Goal: Transaction & Acquisition: Purchase product/service

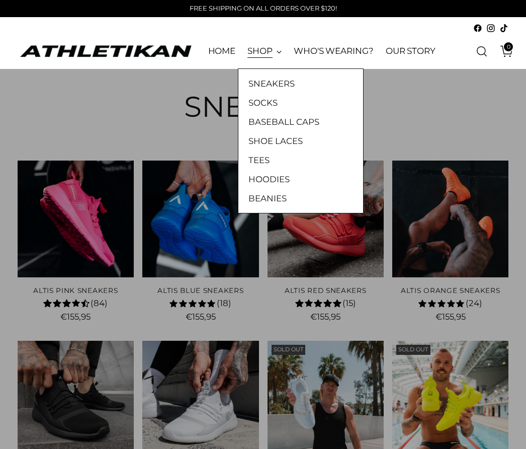
click at [291, 78] on link "SNEAKERS" at bounding box center [301, 83] width 105 height 13
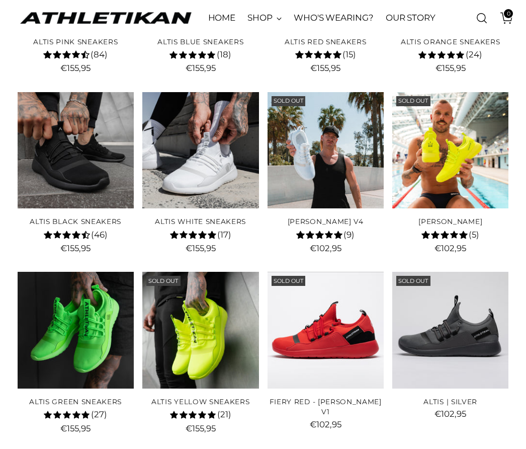
scroll to position [249, 0]
click at [484, 166] on img "KYLE CHALMERS" at bounding box center [451, 150] width 117 height 117
